Goal: Information Seeking & Learning: Learn about a topic

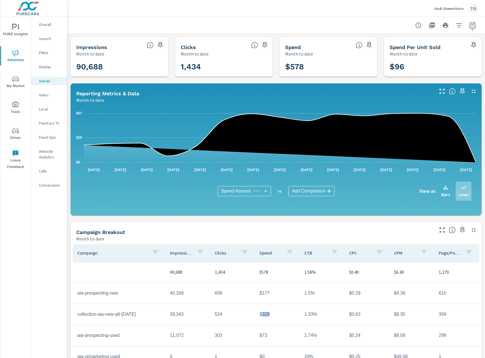
scroll to position [50, 0]
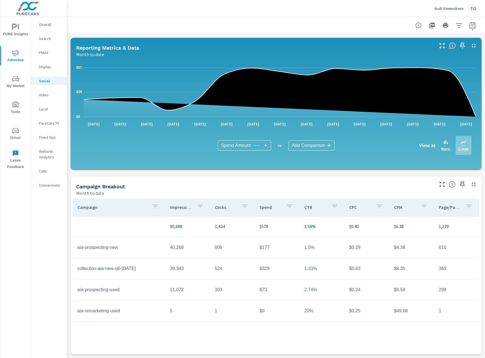
click at [169, 337] on div "Campaign Impressions Clicks Spend CTR CPC CPM Page/Post Action 90,688 1,434 $57…" at bounding box center [276, 272] width 406 height 146
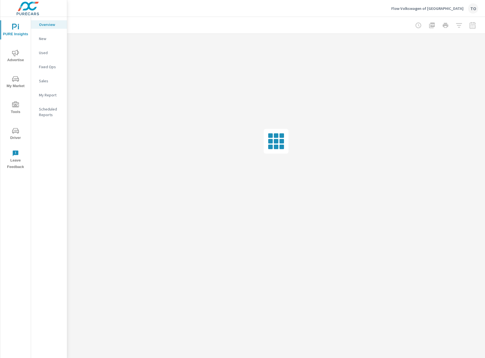
click at [19, 76] on span "My Market" at bounding box center [15, 83] width 27 height 14
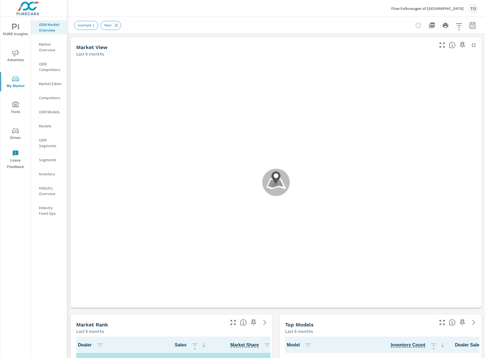
scroll to position [0, 0]
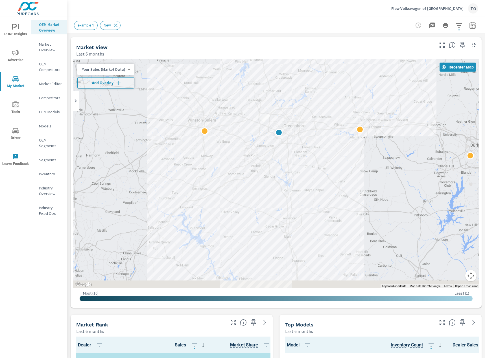
drag, startPoint x: 336, startPoint y: 228, endPoint x: 336, endPoint y: 205, distance: 23.1
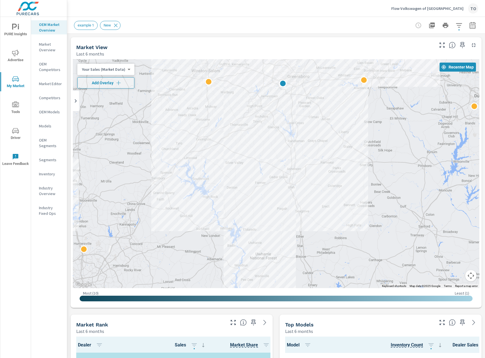
drag, startPoint x: 318, startPoint y: 232, endPoint x: 322, endPoint y: 181, distance: 50.9
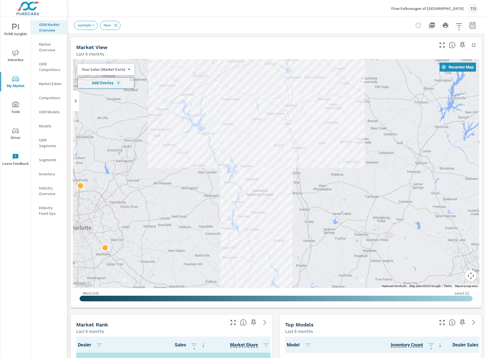
drag, startPoint x: 295, startPoint y: 238, endPoint x: 293, endPoint y: 181, distance: 57.9
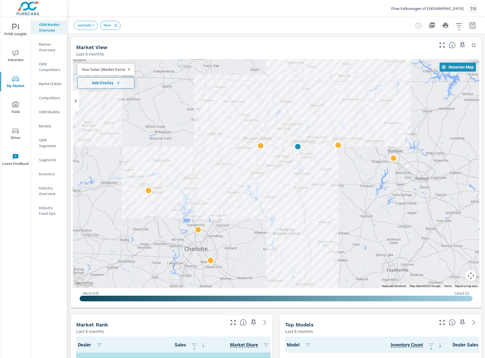
drag, startPoint x: 290, startPoint y: 146, endPoint x: 311, endPoint y: 194, distance: 51.9
click at [311, 194] on div at bounding box center [276, 173] width 406 height 229
